Goal: Go to known website: Go to known website

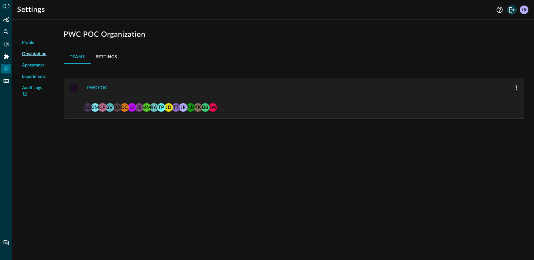
click at [510, 10] on icon "Logout" at bounding box center [512, 10] width 6 height 6
